Goal: Navigation & Orientation: Find specific page/section

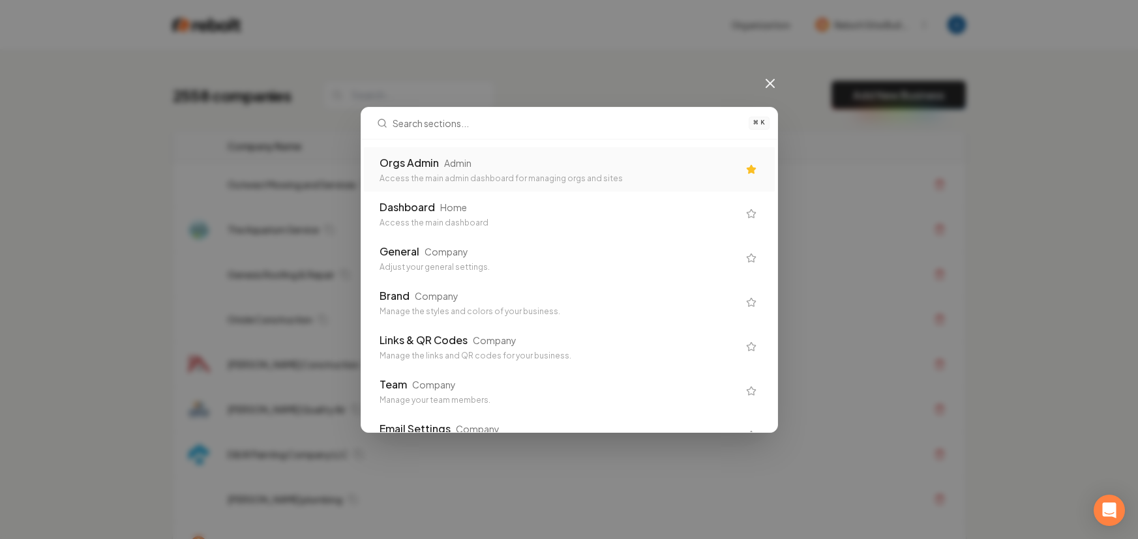
click at [457, 178] on div "Access the main admin dashboard for managing orgs and sites" at bounding box center [559, 178] width 359 height 10
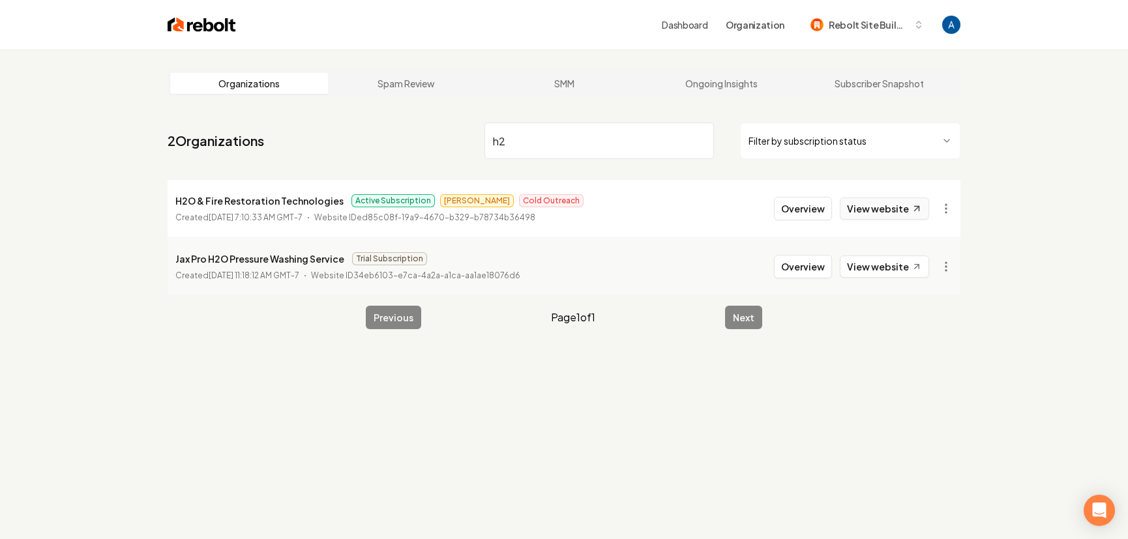
type input "h2"
click at [865, 207] on link "View website" at bounding box center [884, 209] width 89 height 22
drag, startPoint x: 177, startPoint y: 202, endPoint x: 333, endPoint y: 203, distance: 155.9
click at [333, 203] on p "H2O & Fire Restoration Technologies" at bounding box center [259, 201] width 168 height 16
copy p "H2O & Fire Restoration Technologies"
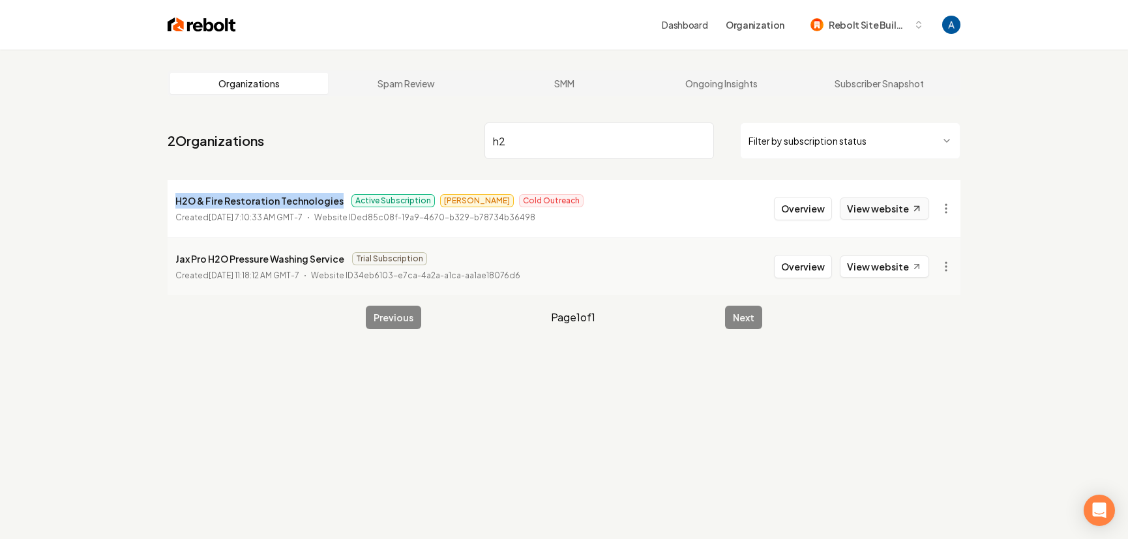
click at [866, 208] on link "View website" at bounding box center [884, 209] width 89 height 22
click at [0, 0] on div "Dashboard Organization Rebolt Site Builder Organizations Spam Review SMM Ongoin…" at bounding box center [564, 269] width 1128 height 539
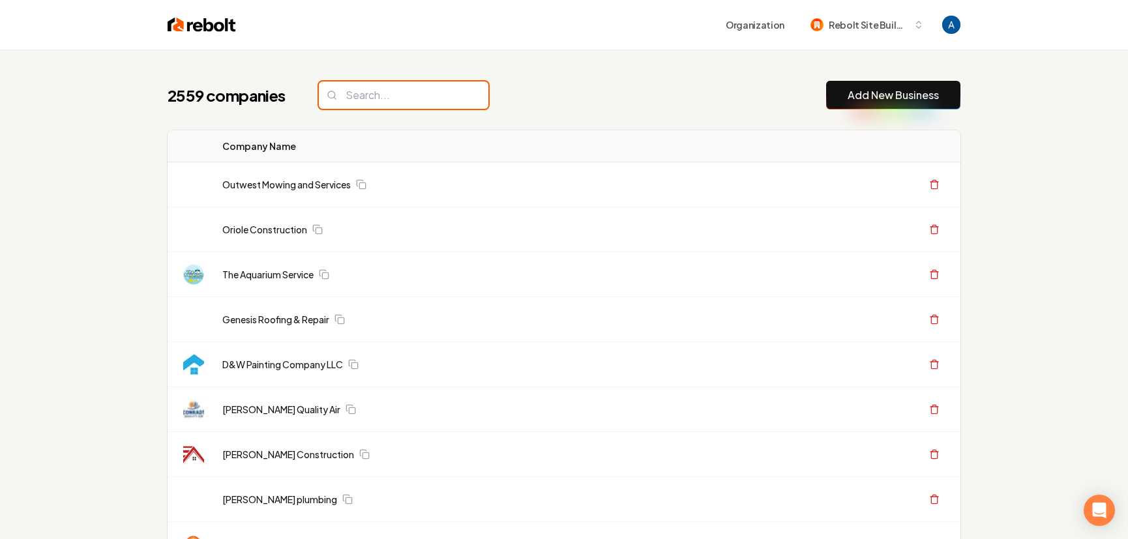
click at [391, 97] on input "search" at bounding box center [404, 95] width 170 height 27
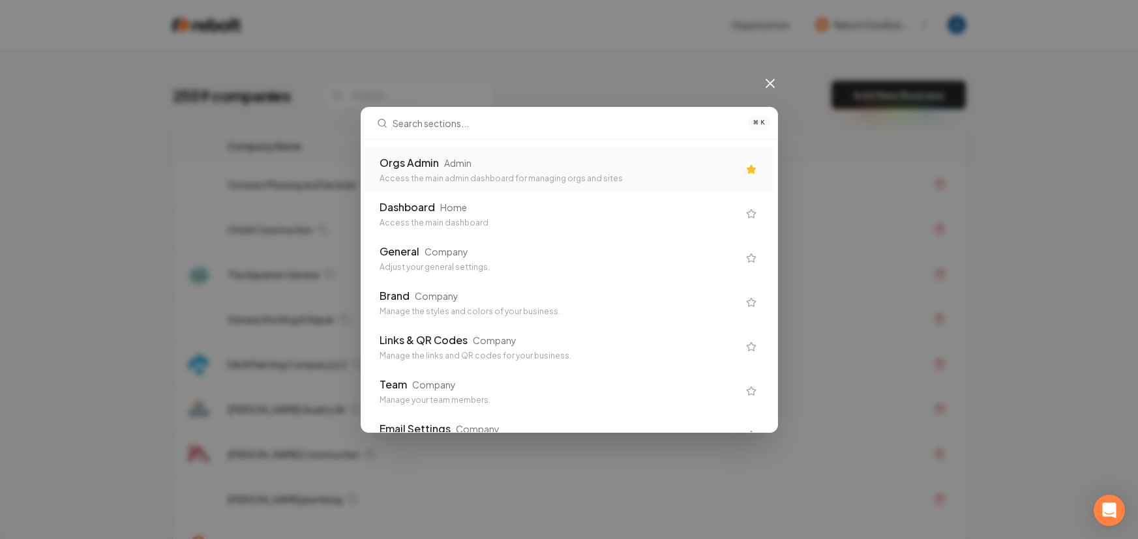
click at [441, 169] on div "Orgs Admin Admin" at bounding box center [559, 163] width 359 height 16
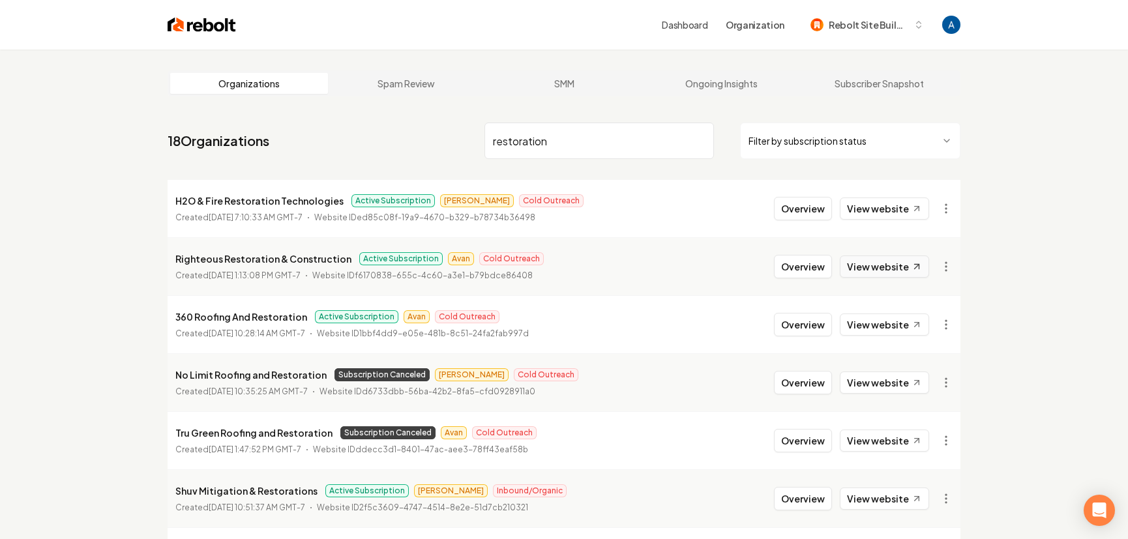
type input "restoration"
click at [861, 271] on link "View website" at bounding box center [884, 267] width 89 height 22
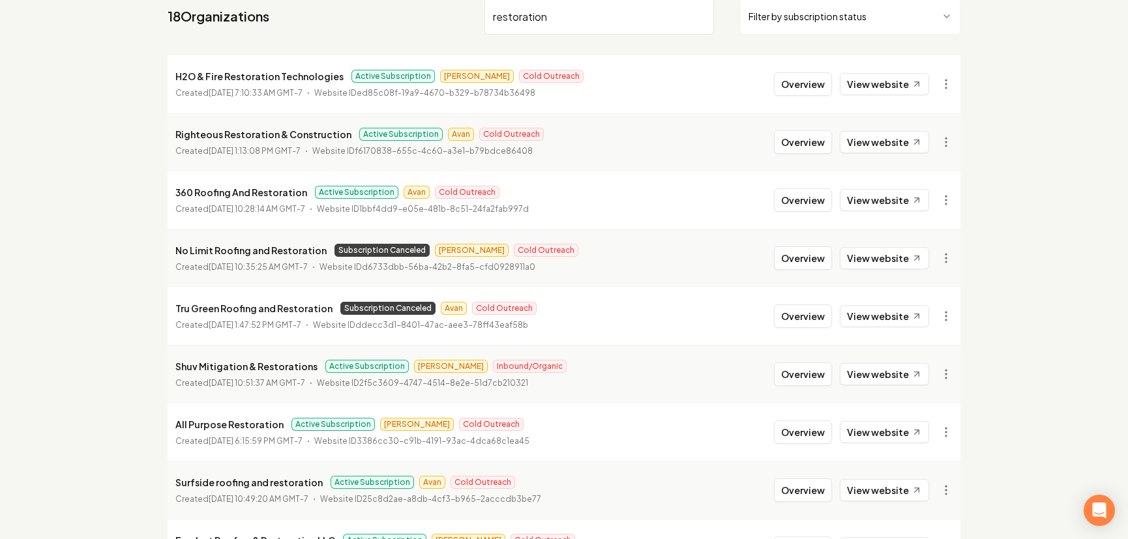
scroll to position [214, 0]
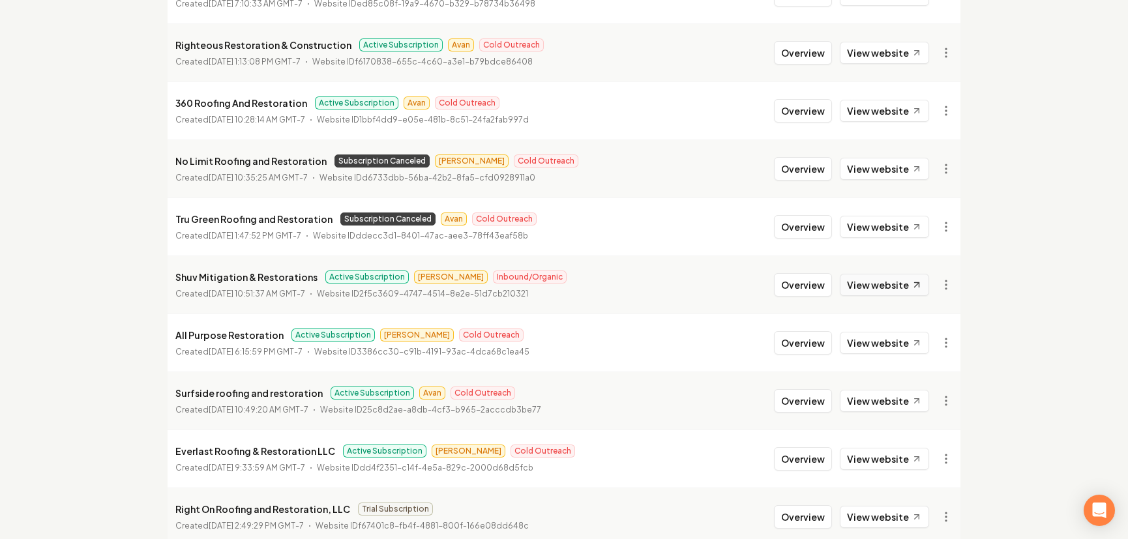
click at [880, 288] on link "View website" at bounding box center [884, 285] width 89 height 22
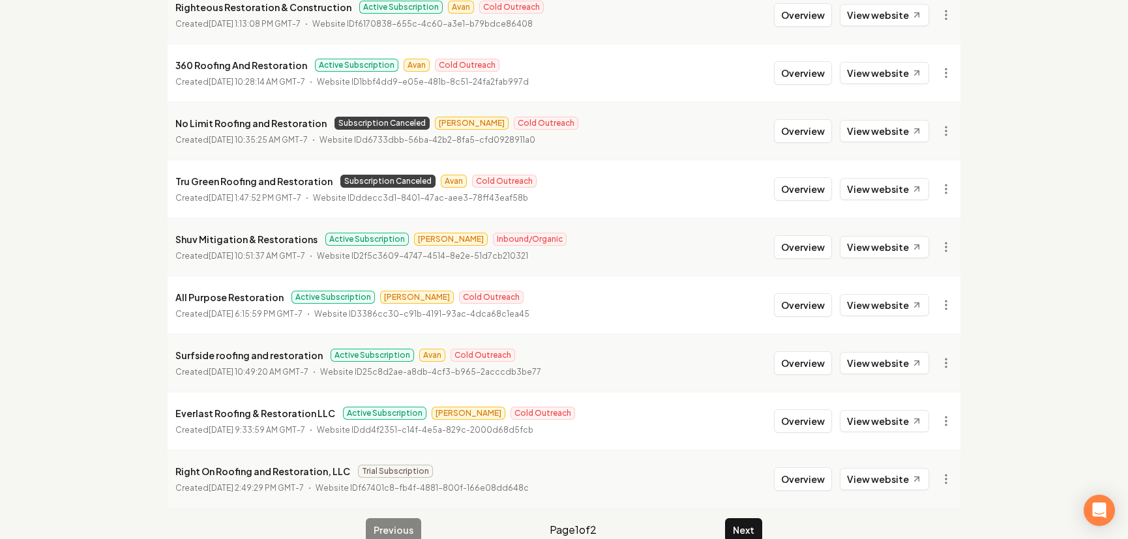
scroll to position [275, 0]
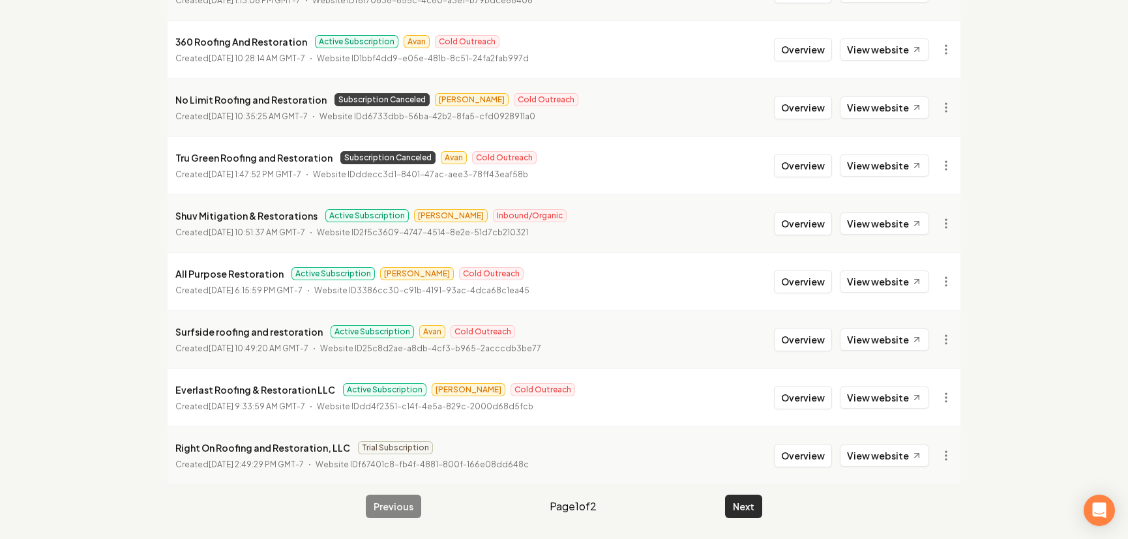
click at [738, 503] on button "Next" at bounding box center [743, 506] width 37 height 23
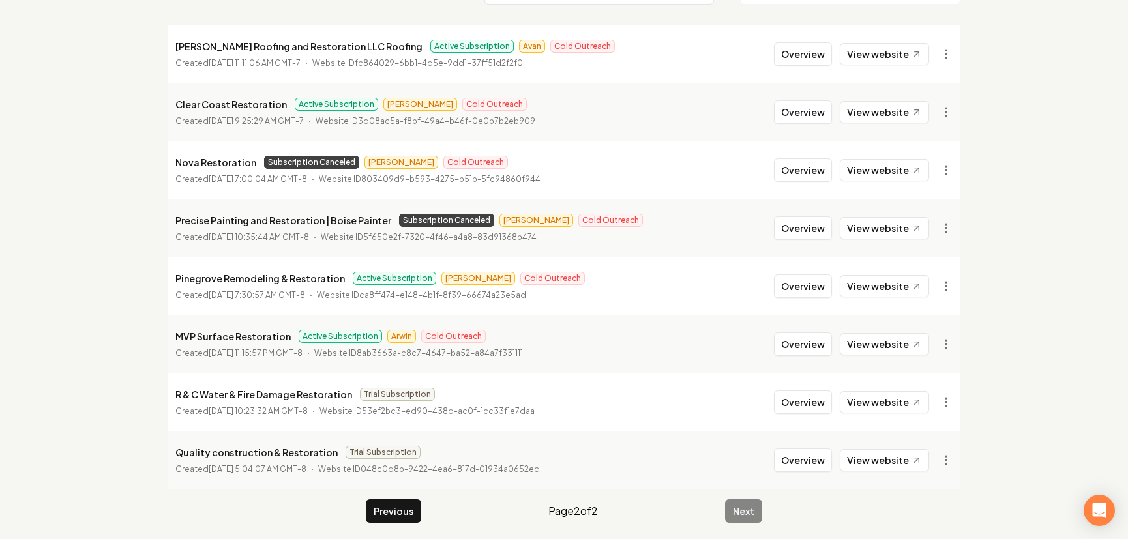
scroll to position [159, 0]
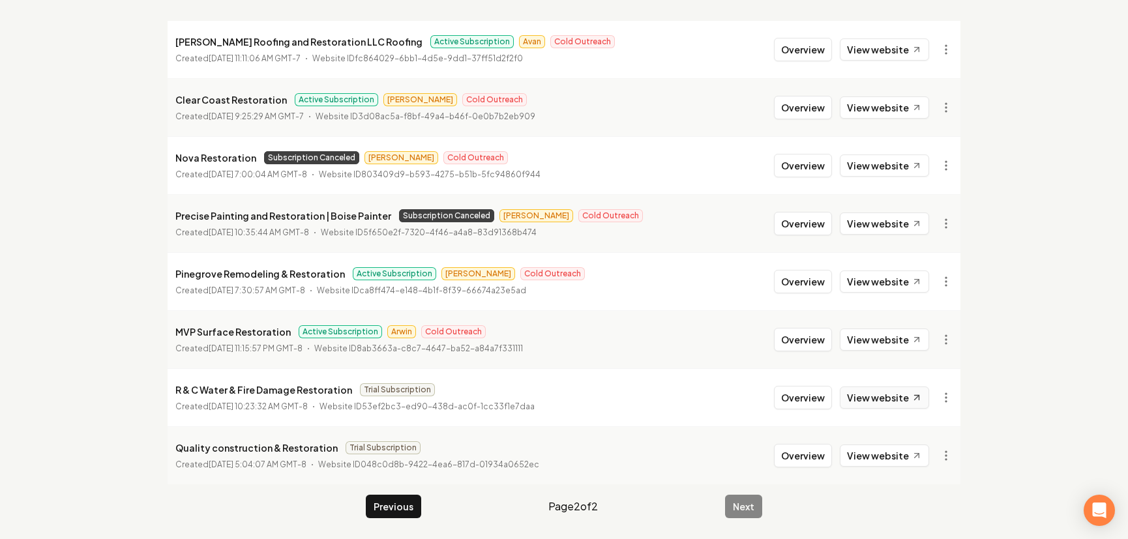
click at [865, 392] on link "View website" at bounding box center [884, 398] width 89 height 22
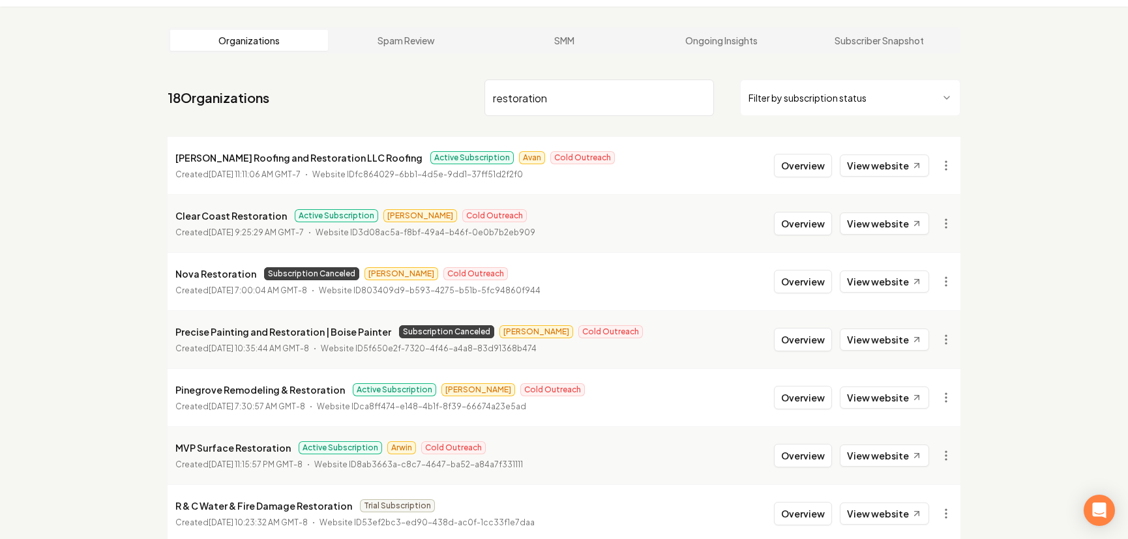
scroll to position [38, 0]
